Goal: Task Accomplishment & Management: Manage account settings

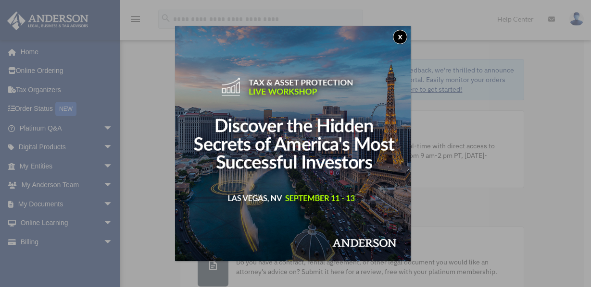
click at [403, 34] on button "x" at bounding box center [400, 37] width 14 height 14
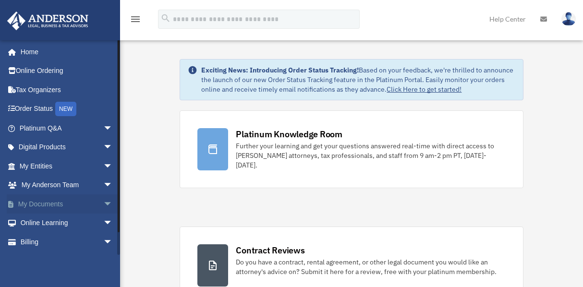
click at [103, 204] on span "arrow_drop_down" at bounding box center [112, 205] width 19 height 20
click at [47, 220] on link "Box" at bounding box center [70, 223] width 114 height 19
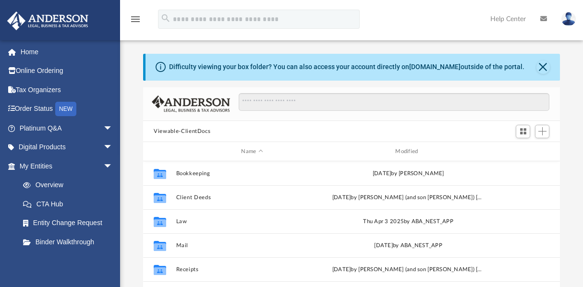
scroll to position [211, 409]
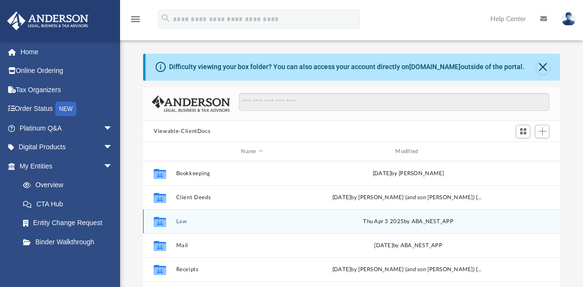
click at [182, 221] on button "Law" at bounding box center [252, 222] width 152 height 6
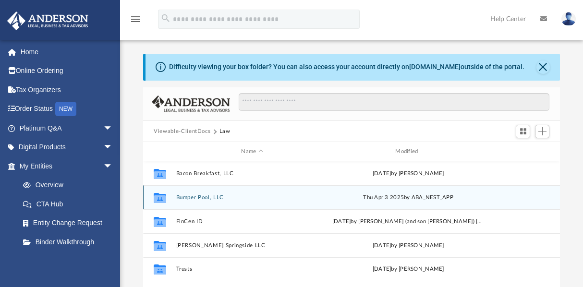
click at [218, 195] on button "Bumper Pool, LLC" at bounding box center [252, 198] width 152 height 6
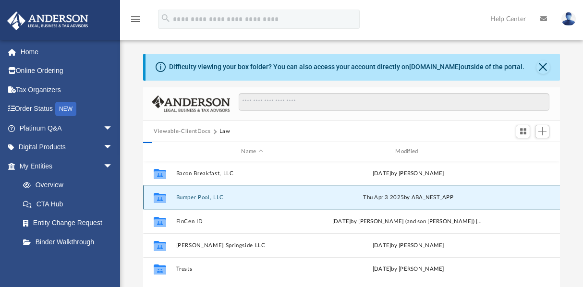
click at [218, 195] on button "Bumper Pool, LLC" at bounding box center [252, 198] width 152 height 6
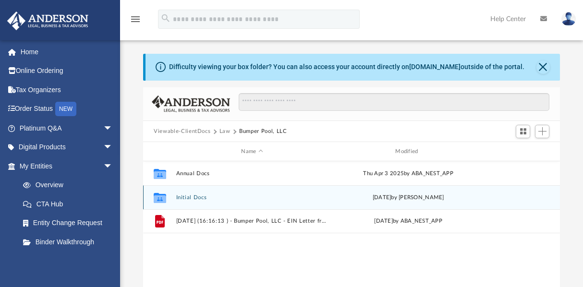
click at [205, 197] on button "Initial Docs" at bounding box center [252, 198] width 152 height 6
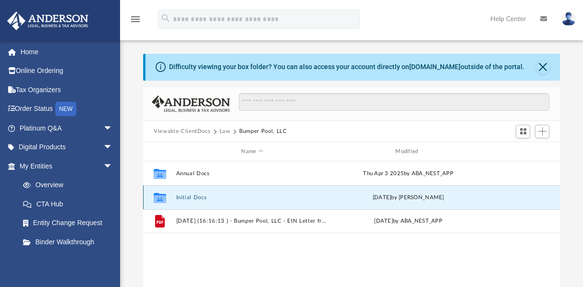
click at [205, 196] on button "Initial Docs" at bounding box center [252, 198] width 152 height 6
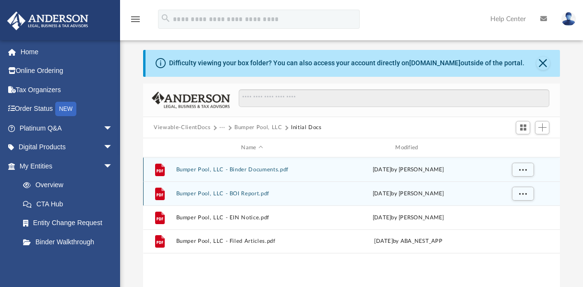
scroll to position [0, 0]
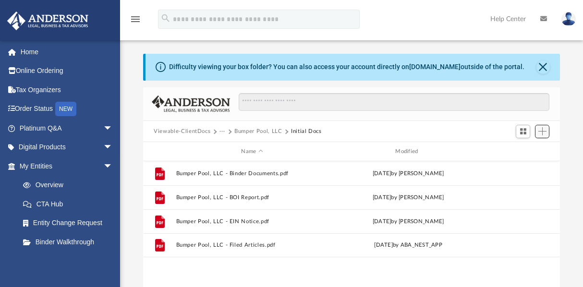
click at [539, 130] on span "Add" at bounding box center [543, 131] width 8 height 8
click at [520, 151] on li "Upload" at bounding box center [529, 151] width 31 height 10
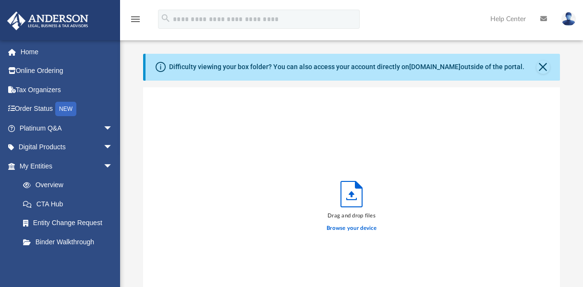
scroll to position [236, 409]
click at [359, 230] on label "Browse your device" at bounding box center [352, 228] width 50 height 9
click at [0, 0] on input "Browse your device" at bounding box center [0, 0] width 0 height 0
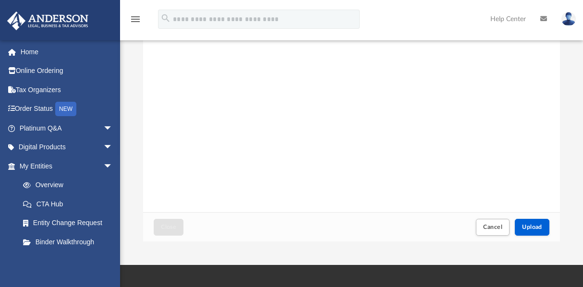
scroll to position [122, 0]
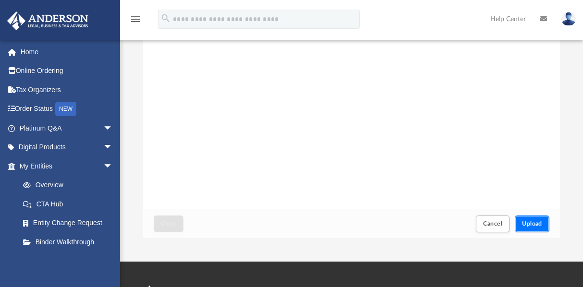
click at [528, 224] on span "Upload" at bounding box center [532, 224] width 20 height 6
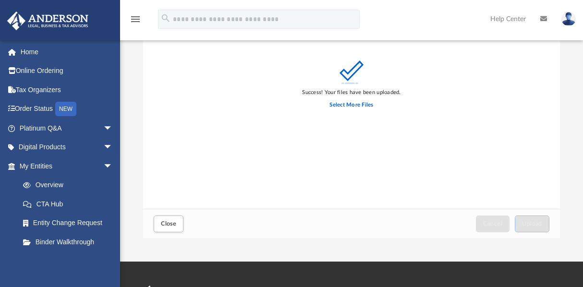
scroll to position [0, 0]
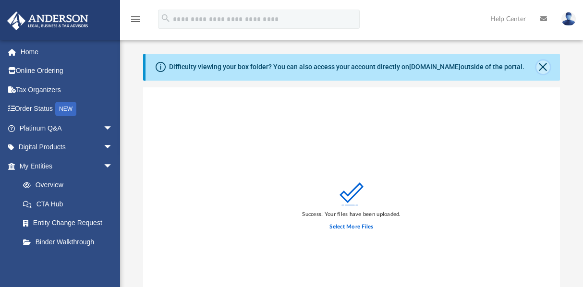
click at [546, 67] on button "Close" at bounding box center [543, 67] width 13 height 13
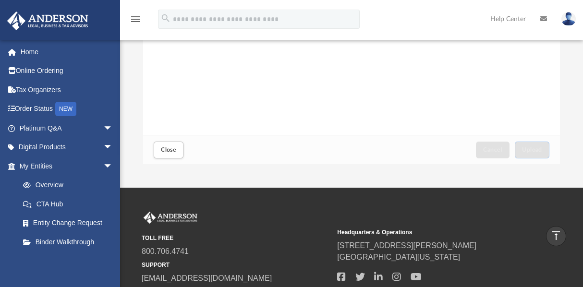
scroll to position [163, 0]
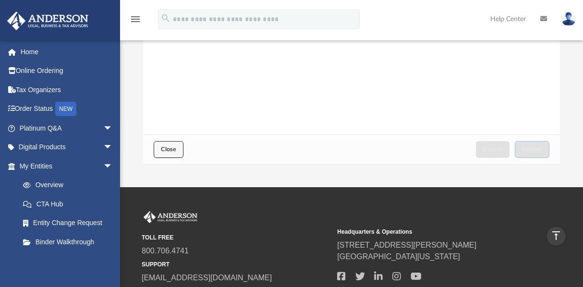
click at [179, 150] on button "Close" at bounding box center [169, 149] width 30 height 17
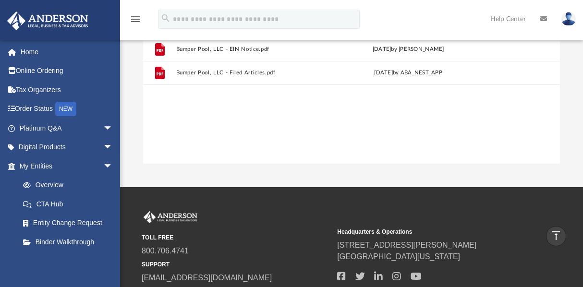
scroll to position [0, 0]
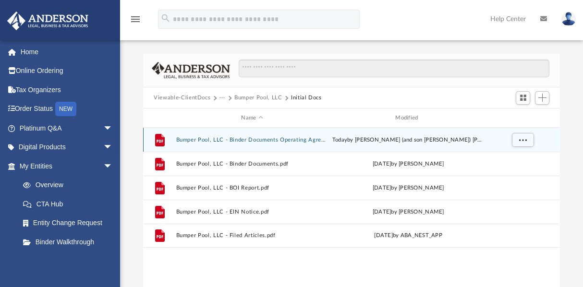
click at [261, 142] on button "Bumper Pool, LLC - Binder Documents Operating Agreement signature page, p 54.pdf" at bounding box center [252, 140] width 152 height 6
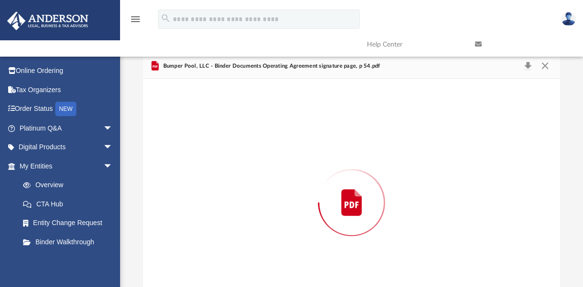
scroll to position [39, 0]
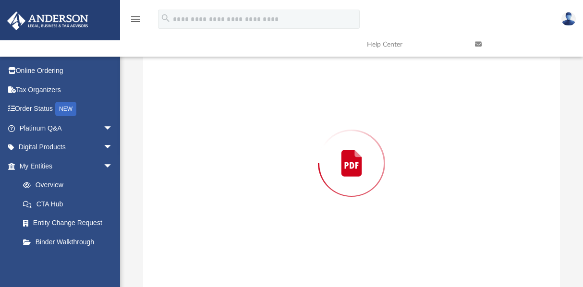
click at [261, 142] on div "Preview" at bounding box center [351, 163] width 417 height 248
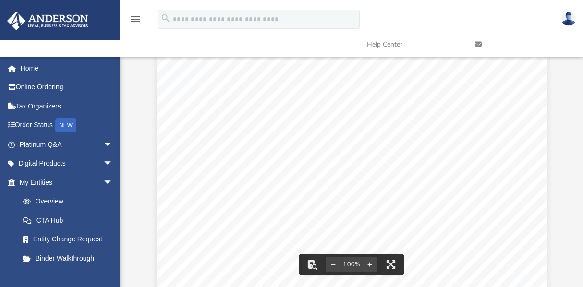
scroll to position [0, 0]
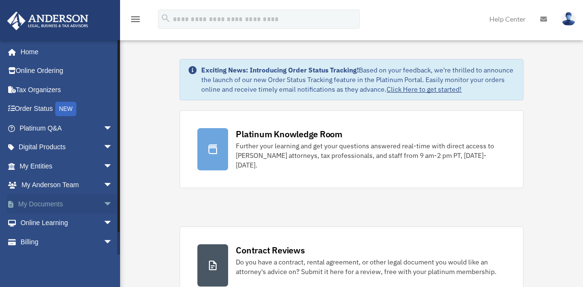
click at [103, 204] on span "arrow_drop_down" at bounding box center [112, 205] width 19 height 20
click at [44, 220] on link "Box" at bounding box center [70, 223] width 114 height 19
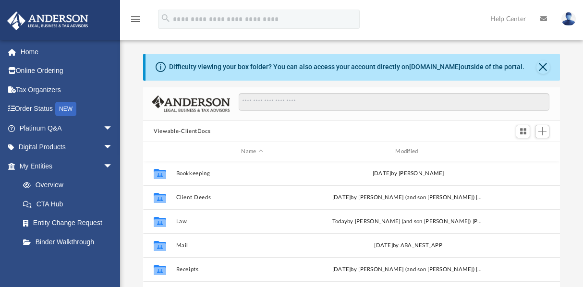
scroll to position [211, 409]
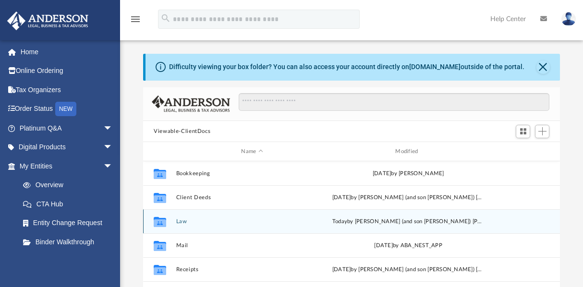
click at [182, 223] on button "Law" at bounding box center [252, 222] width 152 height 6
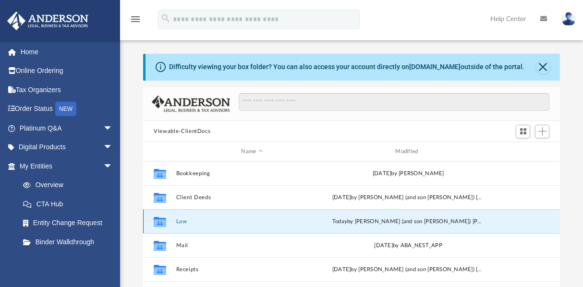
click at [182, 223] on button "Law" at bounding box center [252, 222] width 152 height 6
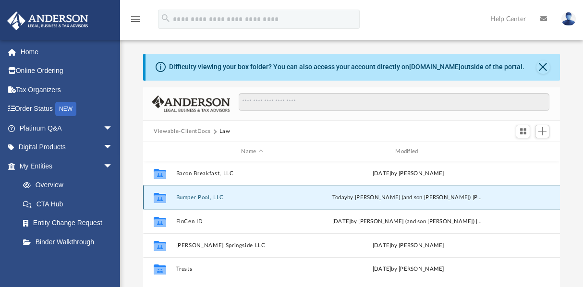
click at [198, 198] on button "Bumper Pool, LLC" at bounding box center [252, 198] width 152 height 6
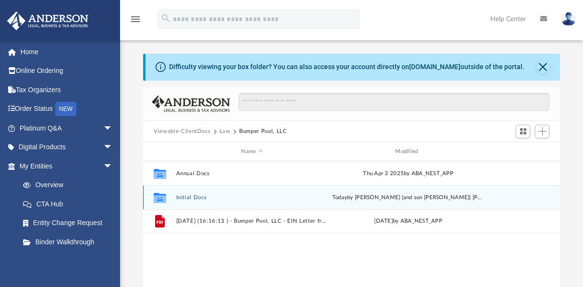
click at [246, 198] on button "Initial Docs" at bounding box center [252, 198] width 152 height 6
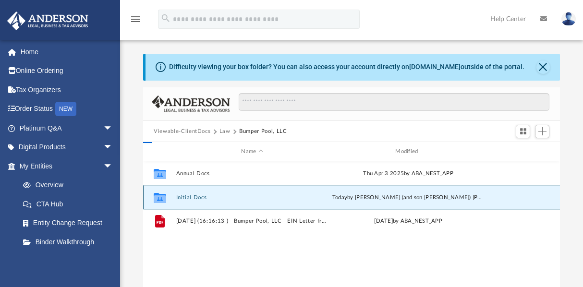
click at [246, 198] on button "Initial Docs" at bounding box center [252, 198] width 152 height 6
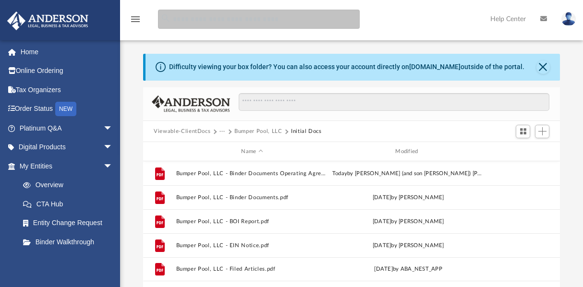
click at [309, 27] on input "search" at bounding box center [259, 19] width 202 height 19
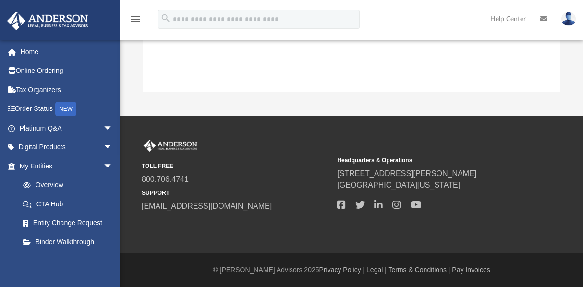
scroll to position [165, 0]
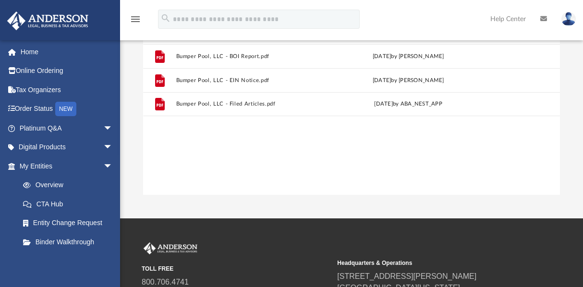
drag, startPoint x: 340, startPoint y: 145, endPoint x: 388, endPoint y: 310, distance: 172.8
click at [388, 287] on html "X Get a chance to win 6 months of Platinum for free just by filling out this su…" at bounding box center [291, 113] width 583 height 556
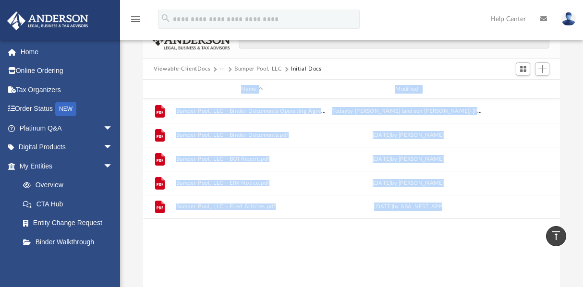
scroll to position [43, 0]
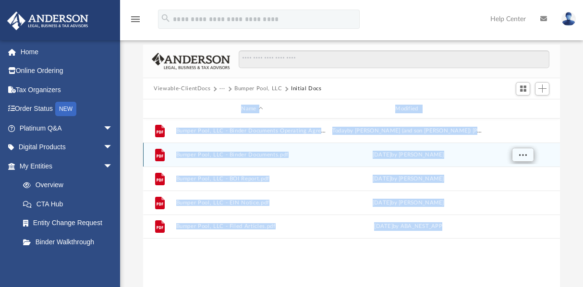
click at [522, 156] on span "More options" at bounding box center [524, 154] width 8 height 5
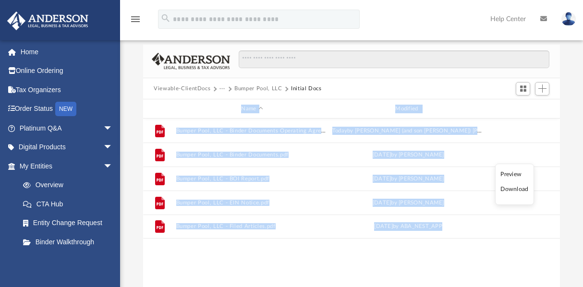
click at [413, 254] on div "File Bumper Pool, LLC - Binder Documents Operating Agreement signature page, p …" at bounding box center [351, 218] width 417 height 199
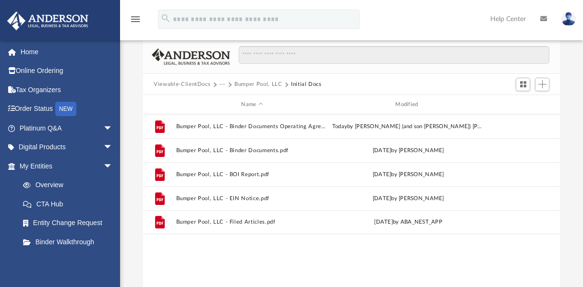
scroll to position [64, 0]
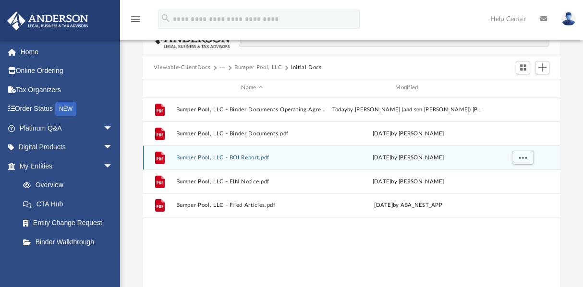
click at [396, 152] on div "File Bumper Pool, LLC - BOI Report.pdf [DATE] by [PERSON_NAME]" at bounding box center [351, 158] width 417 height 24
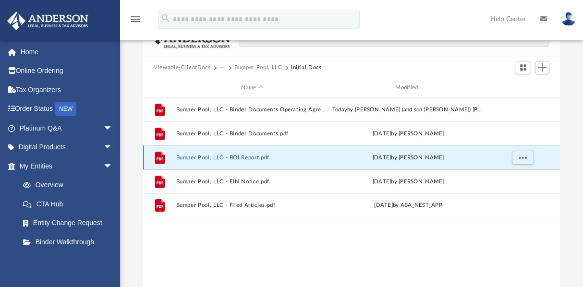
click at [395, 152] on div "File Bumper Pool, LLC - BOI Report.pdf [DATE] by [PERSON_NAME]" at bounding box center [351, 158] width 417 height 24
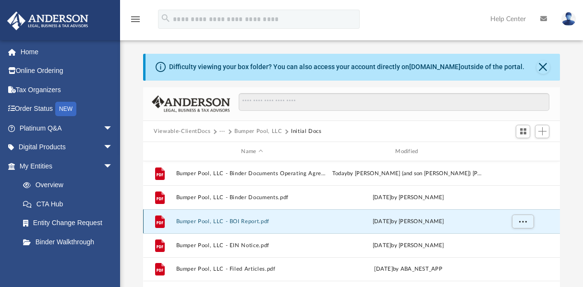
drag, startPoint x: 392, startPoint y: 139, endPoint x: 299, endPoint y: 18, distance: 152.8
click at [299, 18] on div "menu search Site Menu add [EMAIL_ADDRESS][DOMAIN_NAME] My Profile Reset Passwor…" at bounding box center [291, 192] width 583 height 384
click at [539, 66] on button "Close" at bounding box center [543, 67] width 13 height 13
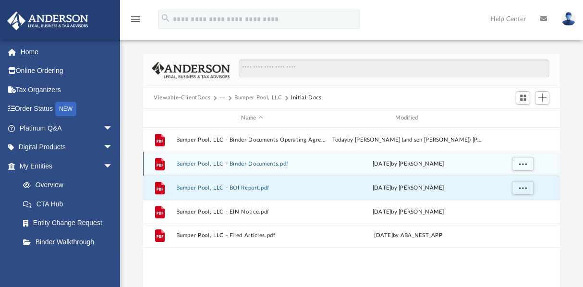
click at [324, 167] on button "Bumper Pool, LLC - Binder Documents.pdf" at bounding box center [252, 164] width 152 height 6
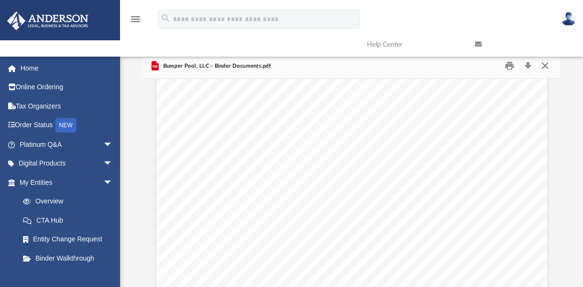
click at [546, 65] on button "Close" at bounding box center [544, 66] width 17 height 15
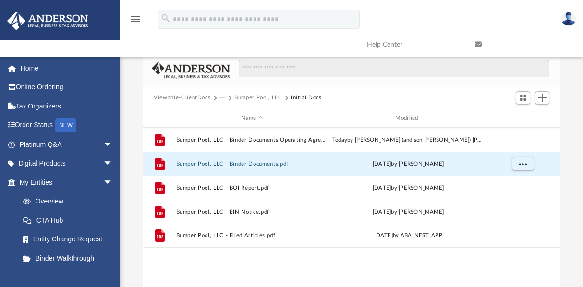
click at [333, 262] on div "File Bumper Pool, LLC - Binder Documents Operating Agreement signature page, p …" at bounding box center [351, 227] width 417 height 199
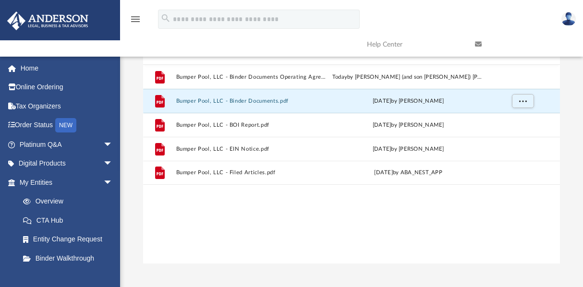
scroll to position [18, 0]
